Goal: Ask a question

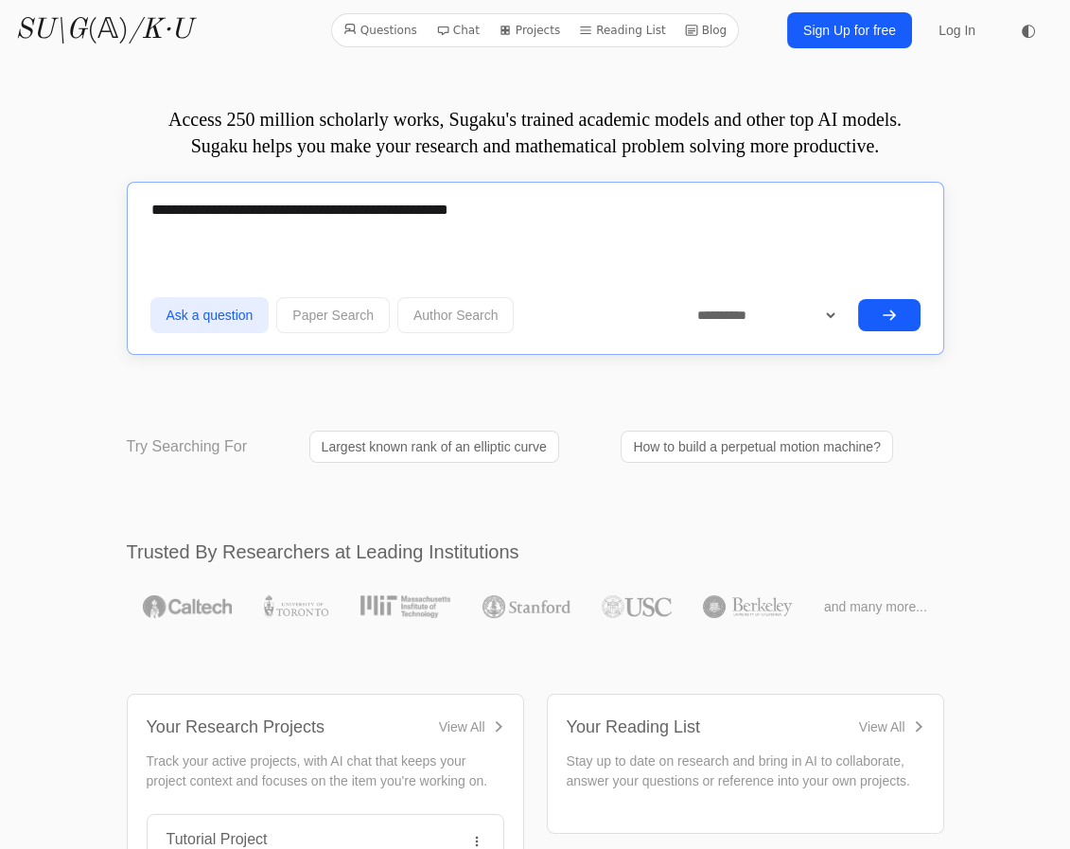
type textarea "**********"
click at [882, 311] on icon "submit" at bounding box center [889, 315] width 15 height 15
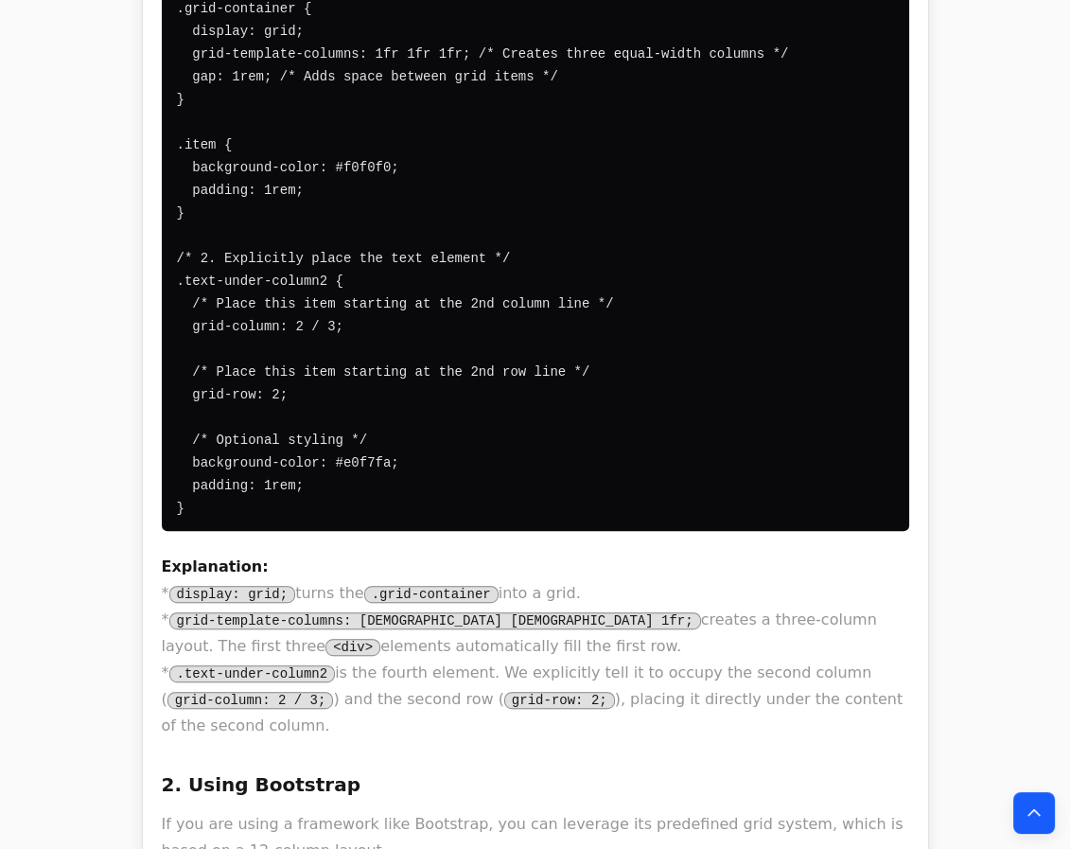
scroll to position [1720, 0]
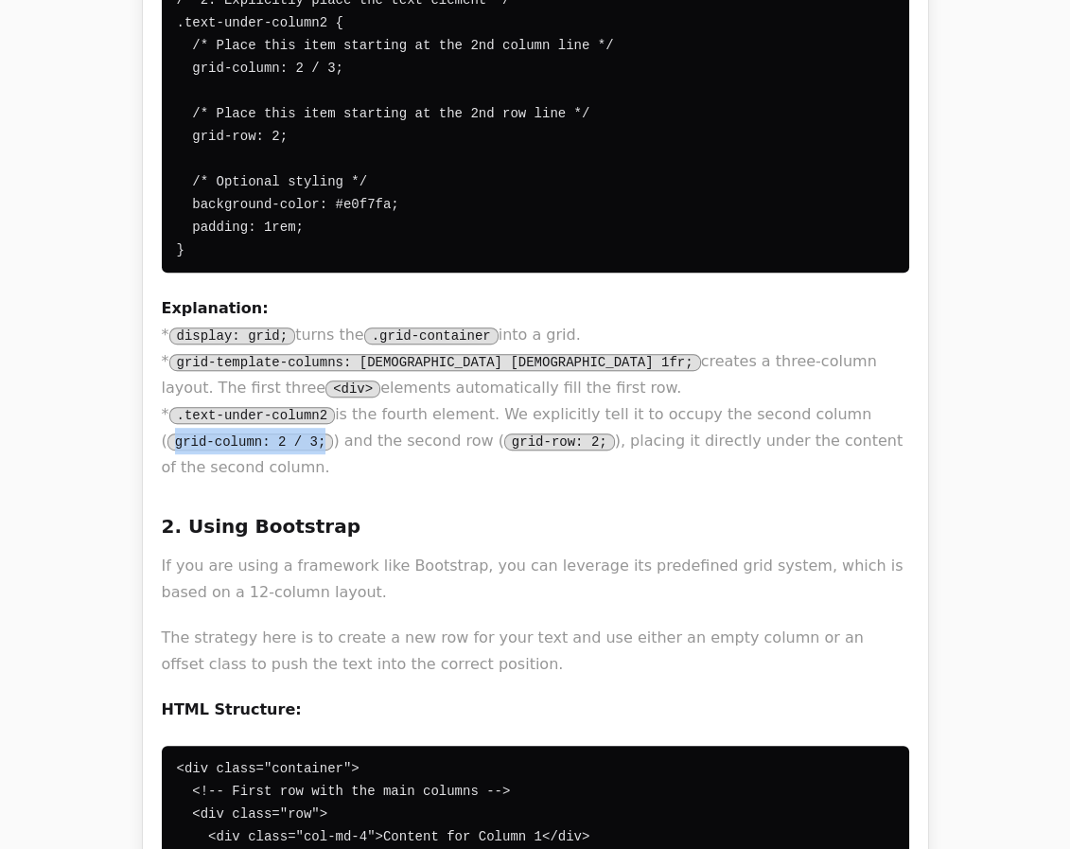
drag, startPoint x: 812, startPoint y: 380, endPoint x: 204, endPoint y: 401, distance: 607.9
click at [204, 433] on code "grid-column: 2 / 3;" at bounding box center [251, 441] width 167 height 17
copy code "grid-column: 2 / 3;"
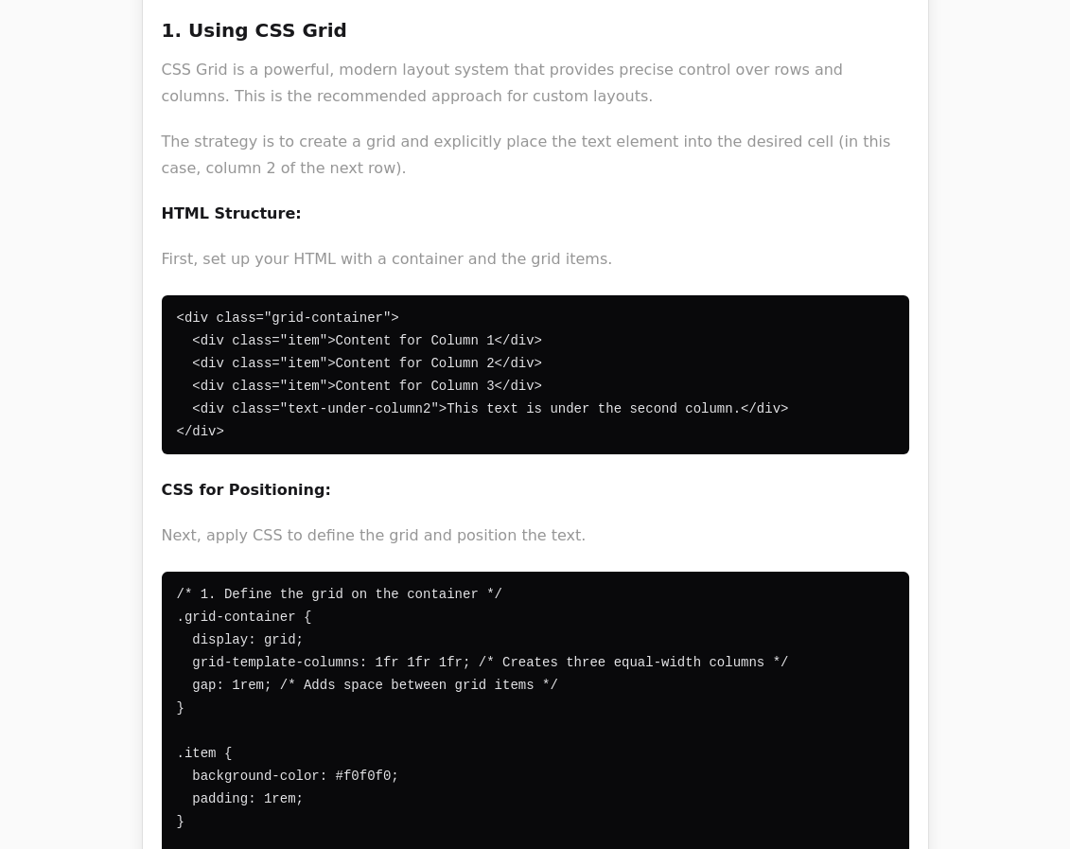
scroll to position [0, 0]
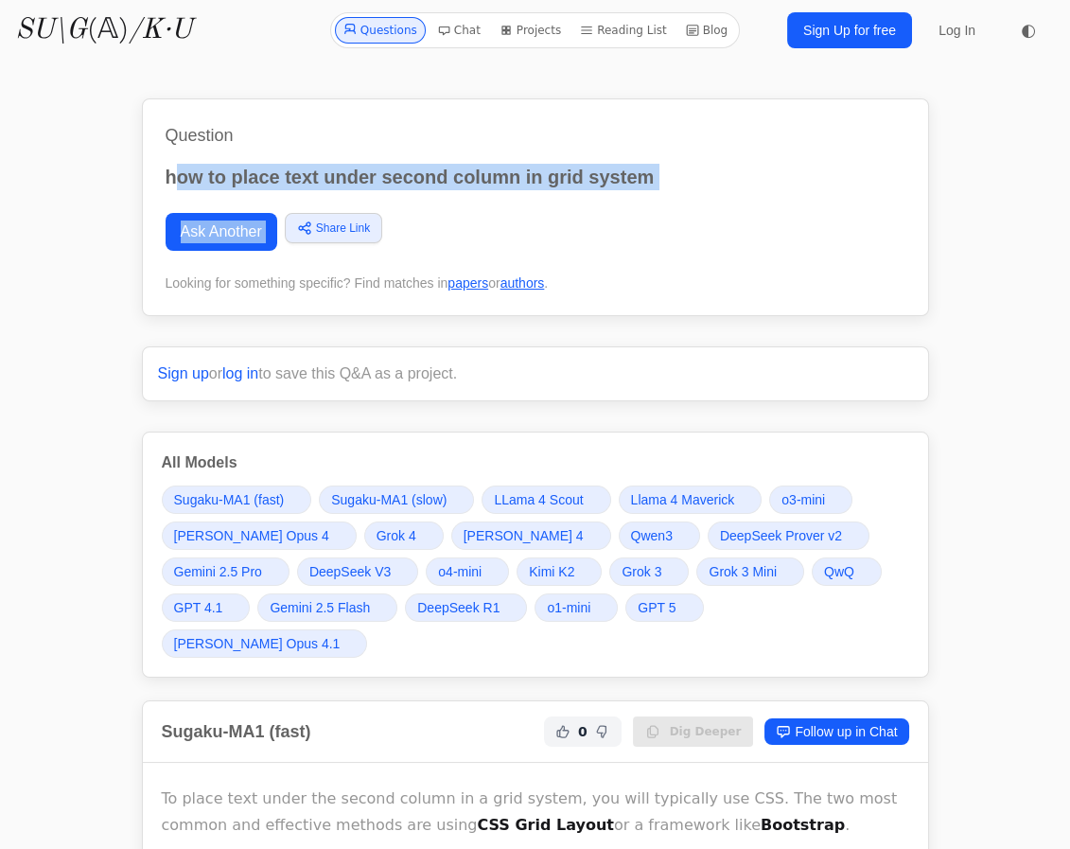
drag, startPoint x: 689, startPoint y: 191, endPoint x: 176, endPoint y: 162, distance: 513.8
click at [176, 162] on div "Question how to place text under second column in grid system Ask Another Share…" at bounding box center [535, 207] width 787 height 218
drag, startPoint x: 153, startPoint y: 167, endPoint x: 682, endPoint y: 173, distance: 529.1
click at [682, 173] on div "Question how to place text under second column in grid system Ask Another Share…" at bounding box center [535, 207] width 787 height 218
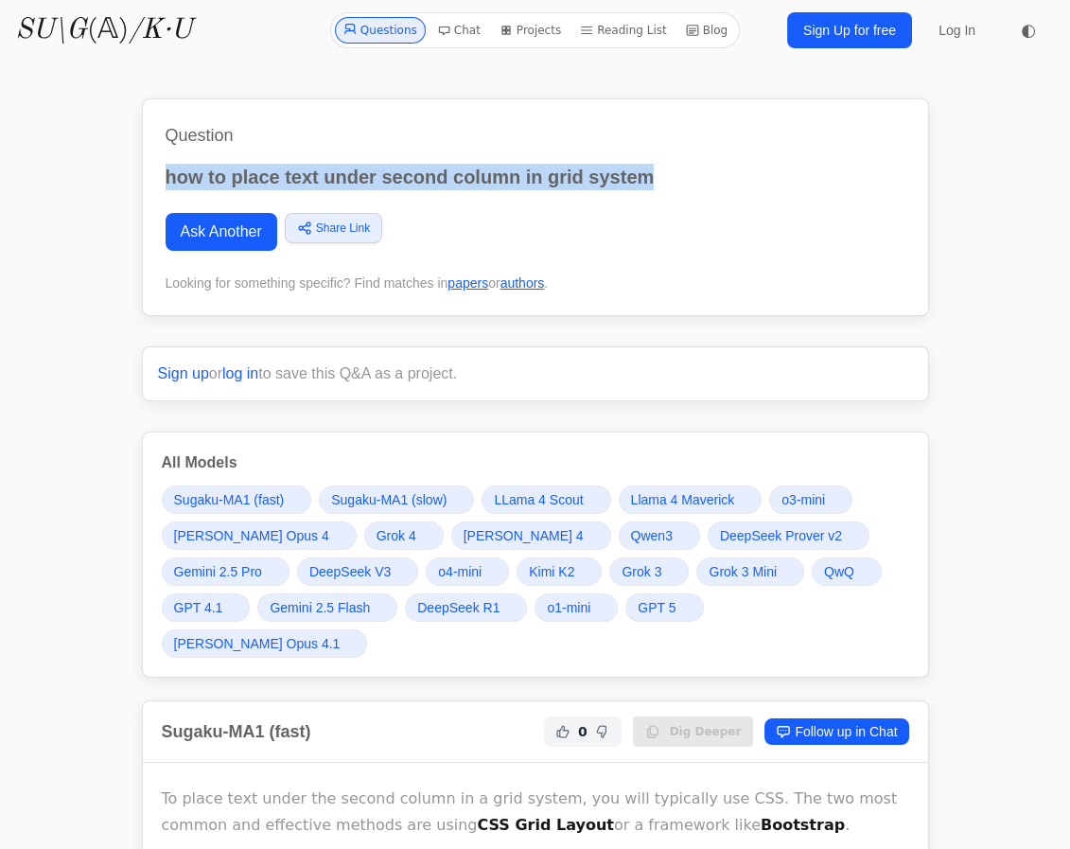
copy p "how to place text under second column in grid system"
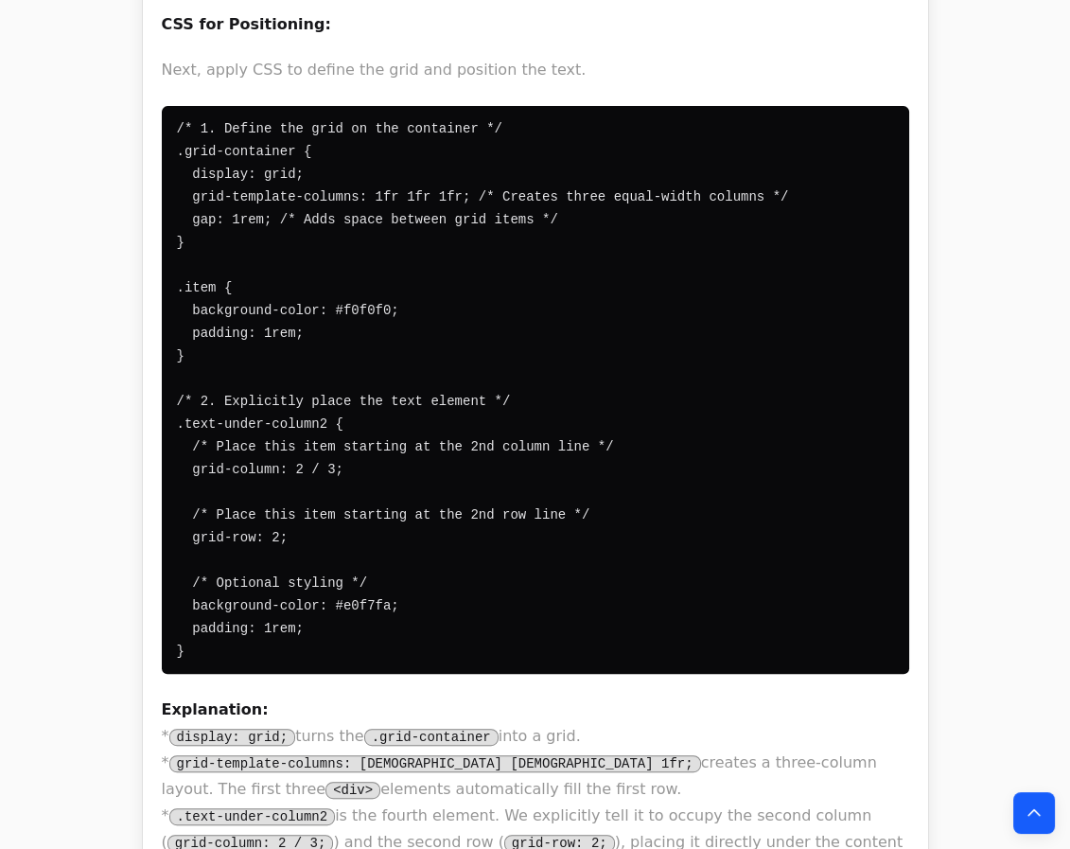
scroll to position [1376, 0]
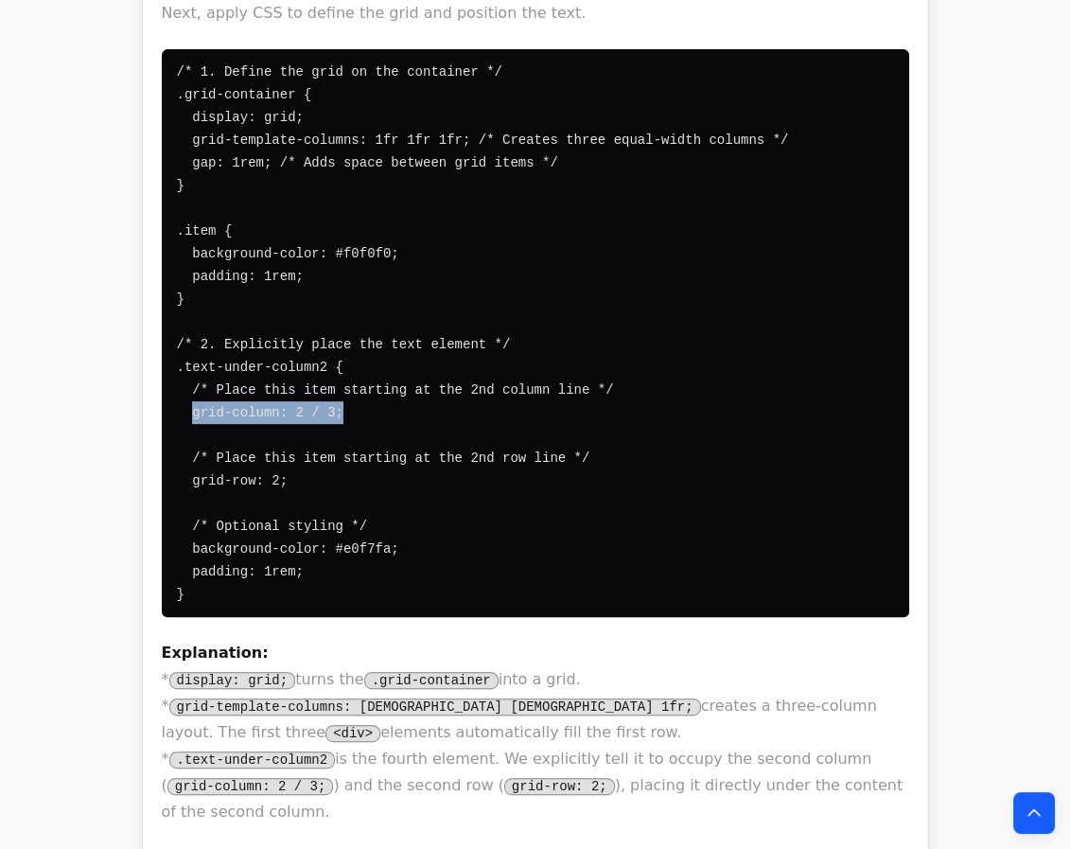
drag, startPoint x: 330, startPoint y: 370, endPoint x: 188, endPoint y: 370, distance: 142.0
click at [188, 370] on pre "/* 1. Define the grid on the container */ .grid-container { display: grid; grid…" at bounding box center [536, 333] width 748 height 568
copy code "grid-column: 2 / 3;"
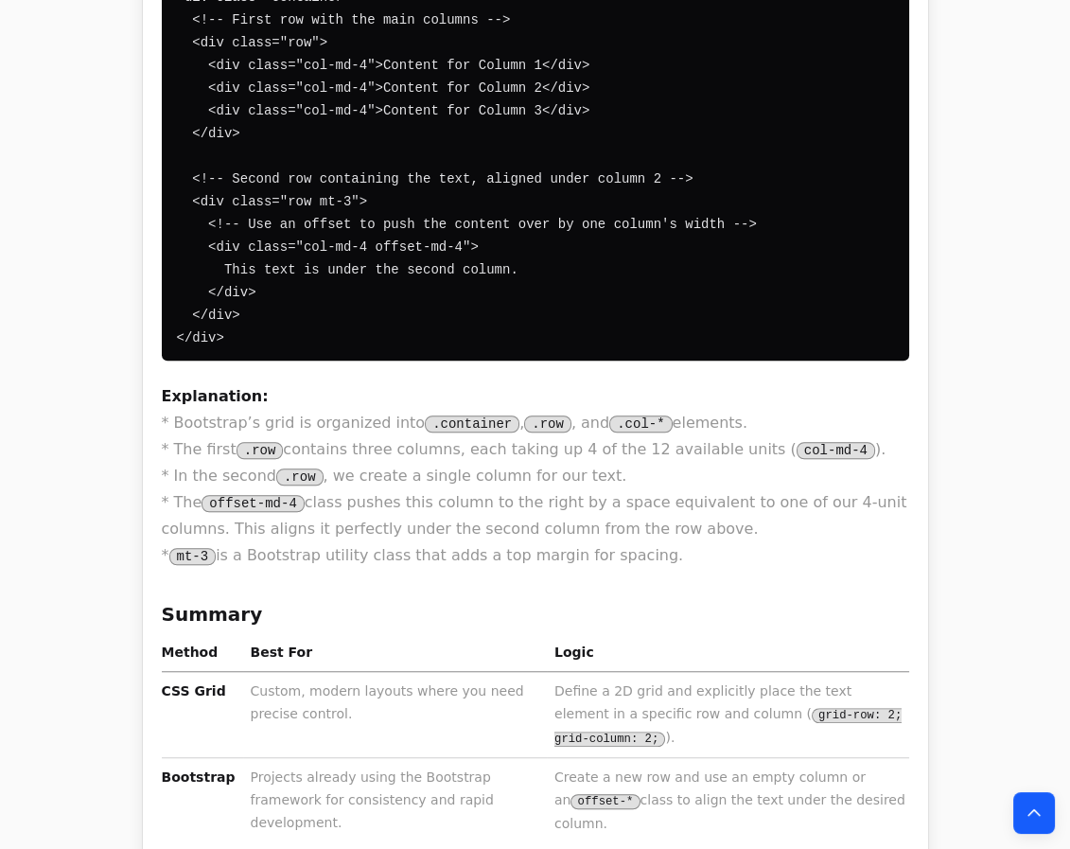
scroll to position [2495, 0]
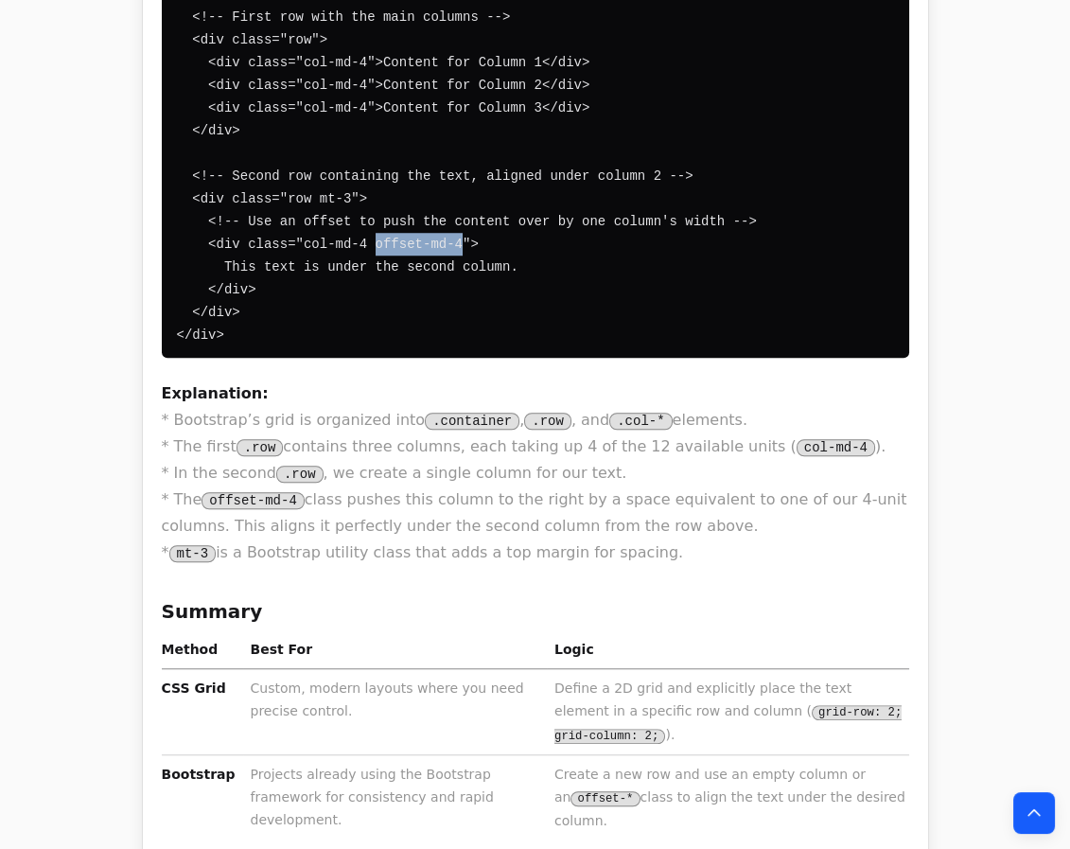
drag, startPoint x: 356, startPoint y: 184, endPoint x: 439, endPoint y: 181, distance: 83.3
click at [439, 181] on code "<div class="container"> <!-- First row with the main columns --> <div class="ro…" at bounding box center [467, 165] width 580 height 356
copy code "offset-md-4"
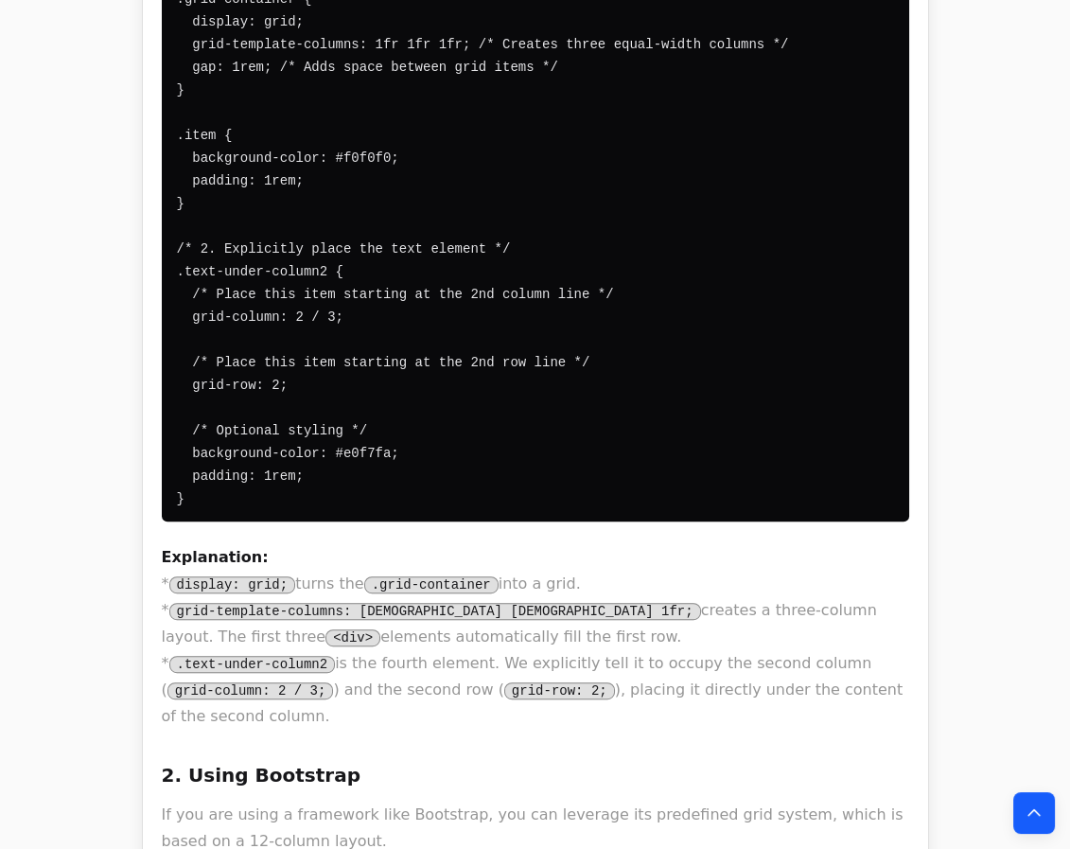
scroll to position [1462, 0]
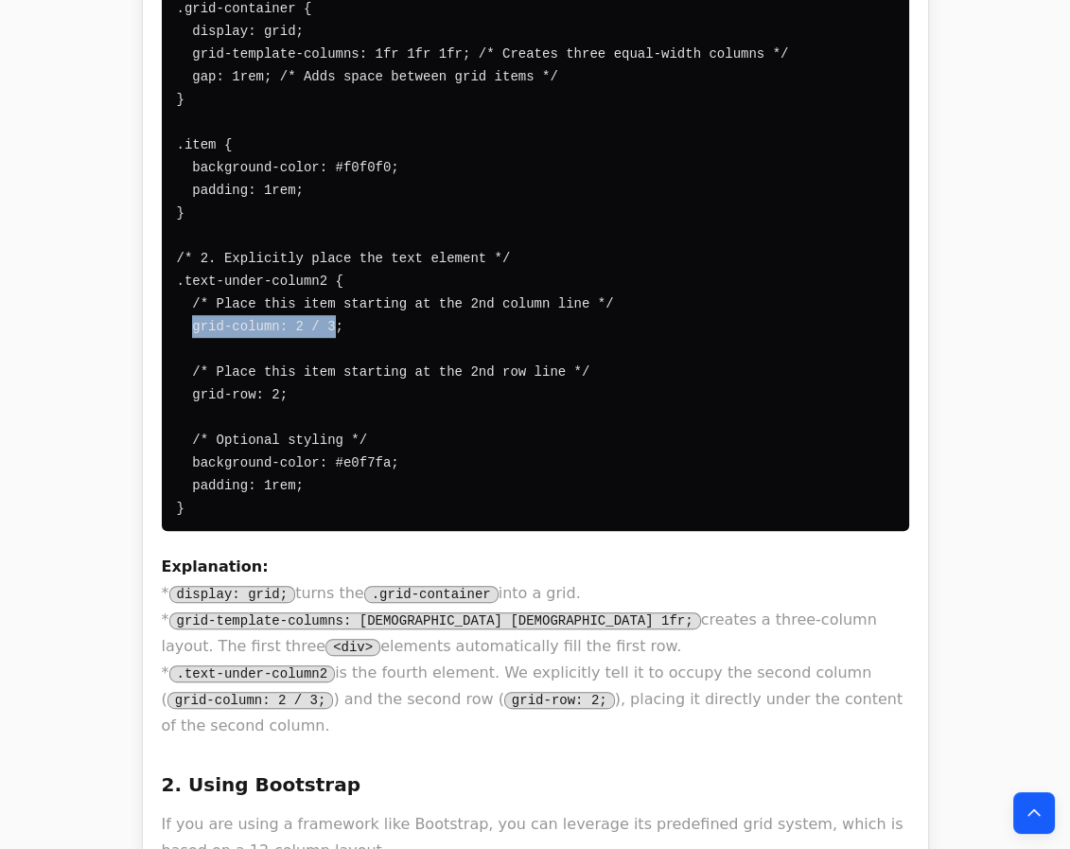
drag, startPoint x: 193, startPoint y: 285, endPoint x: 320, endPoint y: 288, distance: 126.8
click at [320, 288] on code "/* 1. Define the grid on the container */ .grid-container { display: grid; grid…" at bounding box center [483, 247] width 612 height 538
copy code "grid-column: 2 / 3"
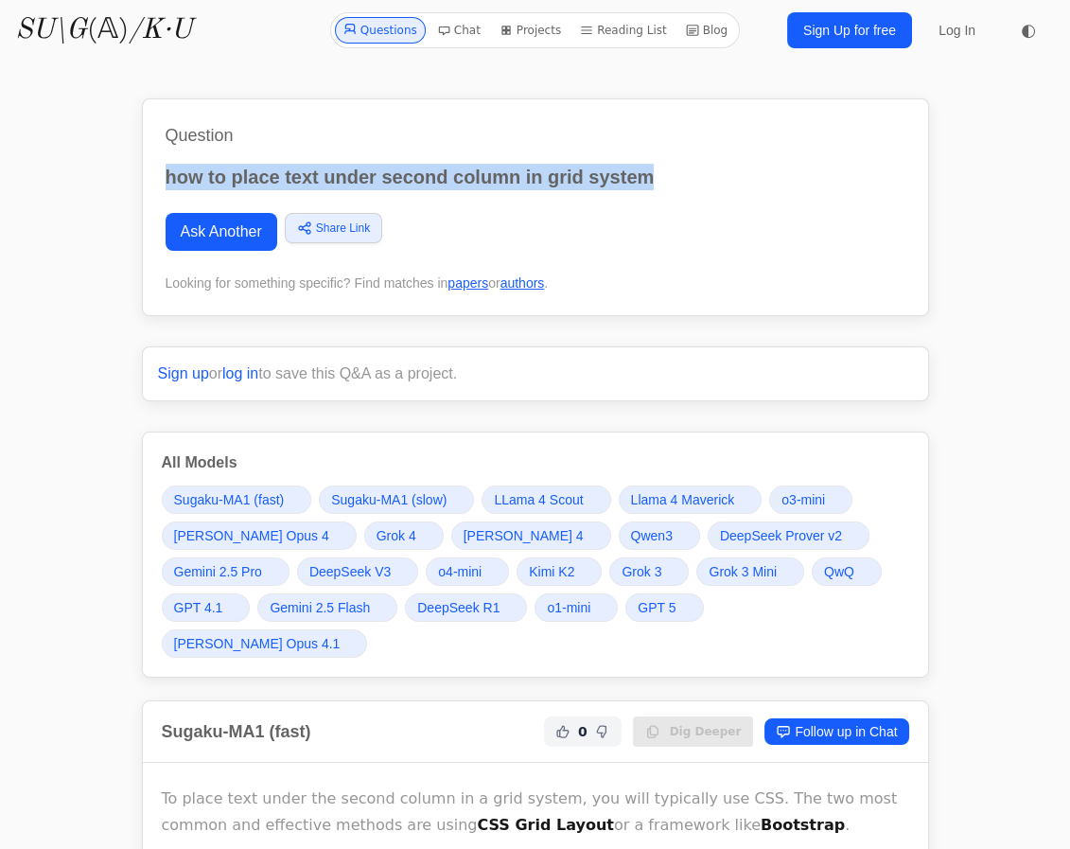
drag, startPoint x: 691, startPoint y: 183, endPoint x: 133, endPoint y: 169, distance: 557.6
copy p "how to place text under second column in grid system"
click at [226, 224] on link "Ask Another" at bounding box center [222, 232] width 112 height 38
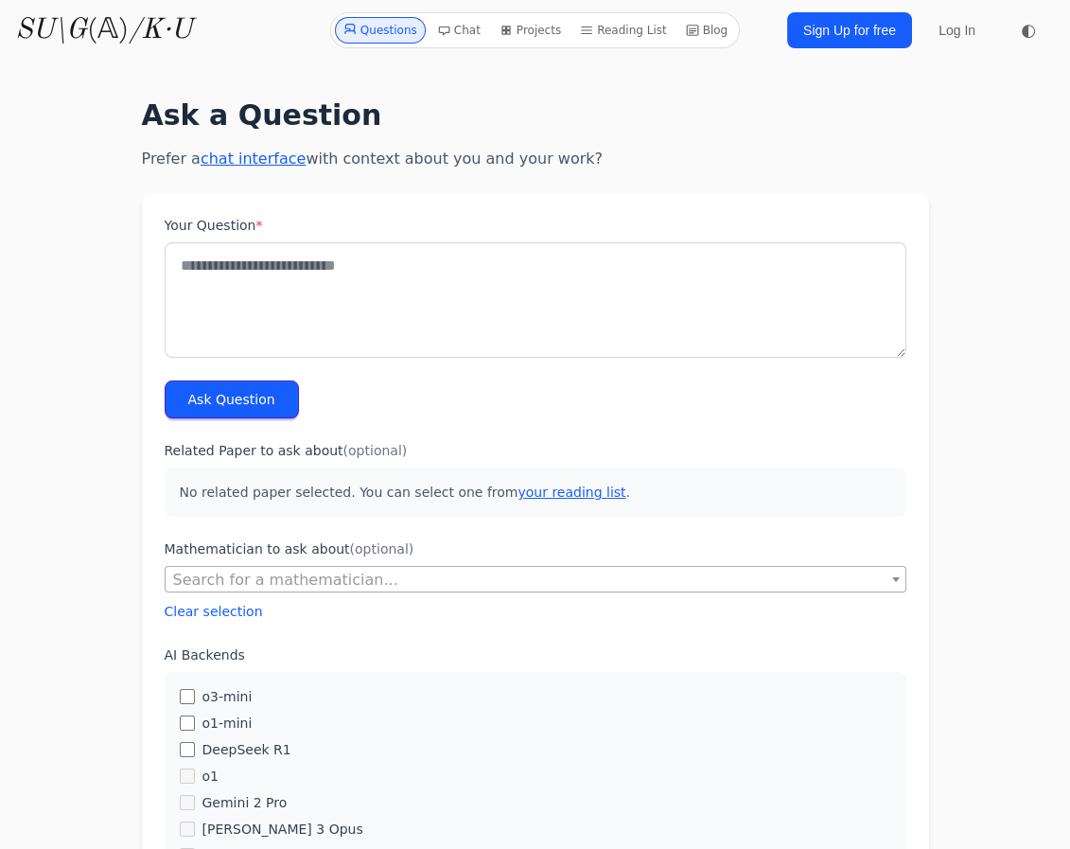
click at [367, 260] on textarea "Your Question *" at bounding box center [536, 299] width 742 height 115
click at [535, 288] on textarea "**********" at bounding box center [536, 299] width 742 height 115
click at [483, 268] on textarea "**********" at bounding box center [536, 299] width 742 height 115
click at [466, 261] on textarea "**********" at bounding box center [536, 299] width 742 height 115
type textarea "**********"
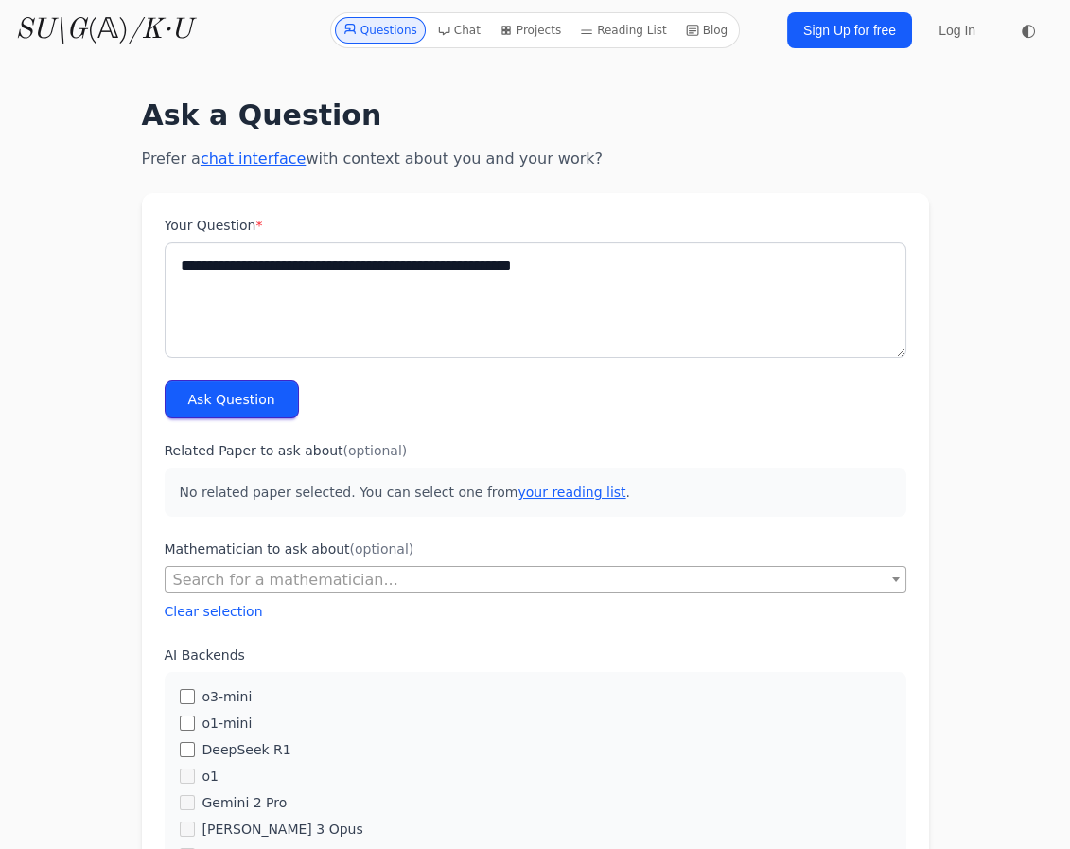
click at [254, 390] on button "Ask Question" at bounding box center [232, 399] width 134 height 38
